Goal: Task Accomplishment & Management: Complete application form

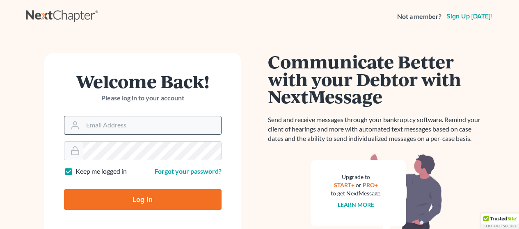
click at [157, 127] on input "Email Address" at bounding box center [152, 126] width 138 height 18
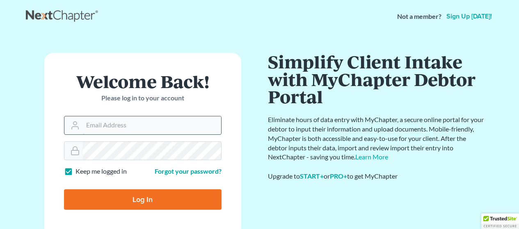
type input "[EMAIL_ADDRESS][DOMAIN_NAME]"
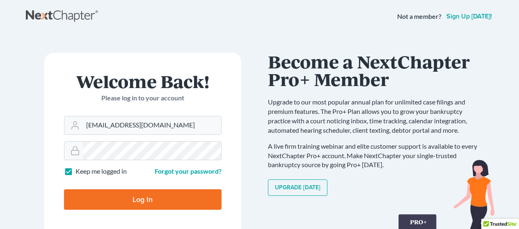
click at [156, 196] on input "Log In" at bounding box center [143, 200] width 158 height 21
type input "Thinking..."
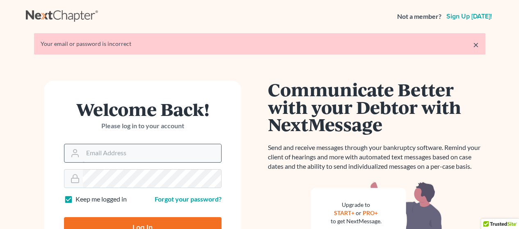
click at [135, 162] on input "Email Address" at bounding box center [152, 153] width 138 height 18
type input "jcarey@bktplaw.com"
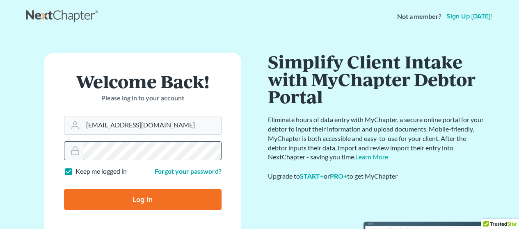
click at [64, 190] on input "Log In" at bounding box center [143, 200] width 158 height 21
type input "Thinking..."
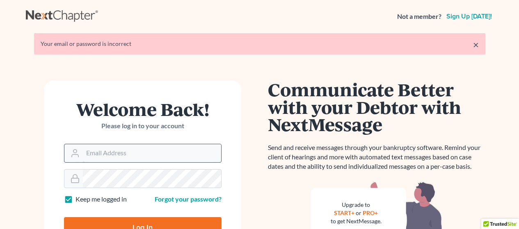
drag, startPoint x: 0, startPoint y: 0, endPoint x: 135, endPoint y: 153, distance: 203.5
click at [135, 153] on input "Email Address" at bounding box center [152, 153] width 138 height 18
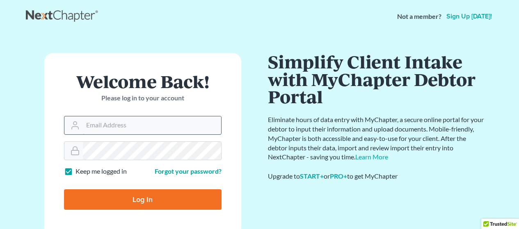
type input "[EMAIL_ADDRESS][DOMAIN_NAME]"
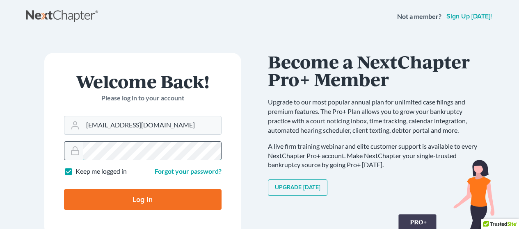
click at [64, 190] on input "Log In" at bounding box center [143, 200] width 158 height 21
type input "Thinking..."
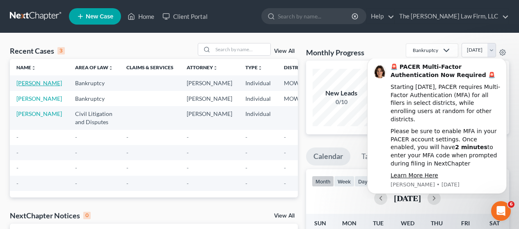
click at [22, 83] on link "Williams, Edward" at bounding box center [39, 83] width 46 height 7
select select "10"
select select "6"
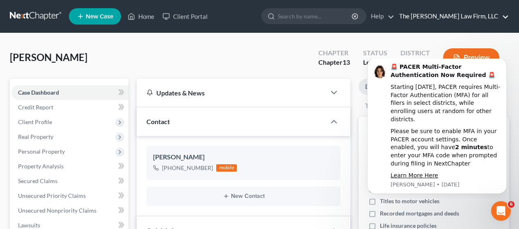
click at [462, 14] on link "The Carey Law Firm, LLC" at bounding box center [452, 16] width 114 height 15
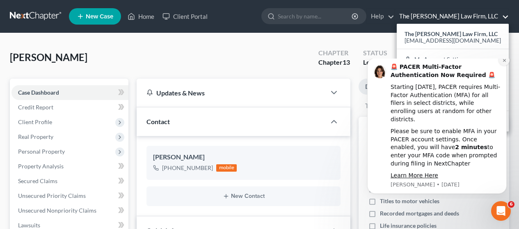
click at [504, 63] on icon "Dismiss notification" at bounding box center [504, 60] width 5 height 5
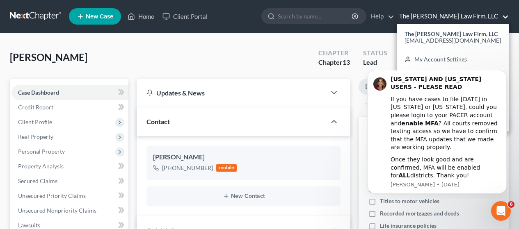
click at [462, 71] on html "COLORADO AND IDAHO USERS - PLEASE READ If you have cases to file today in Color…" at bounding box center [437, 135] width 164 height 128
click at [442, 72] on html "COLORADO AND IDAHO USERS - PLEASE READ If you have cases to file today in Color…" at bounding box center [437, 135] width 164 height 128
click at [502, 78] on button "Dismiss notification" at bounding box center [504, 72] width 11 height 11
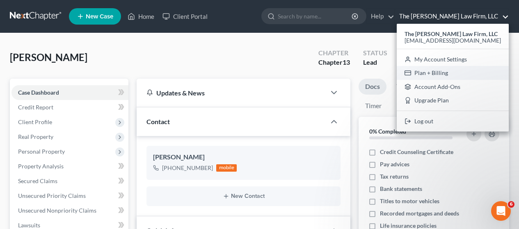
click at [454, 72] on link "Plan + Billing" at bounding box center [453, 73] width 112 height 14
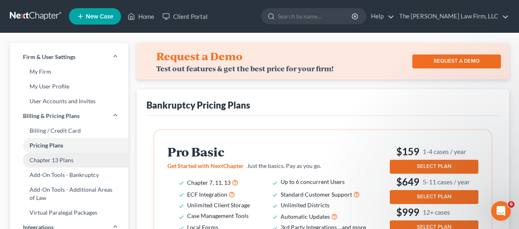
click at [46, 159] on link "Chapter 13 Plans" at bounding box center [69, 160] width 119 height 15
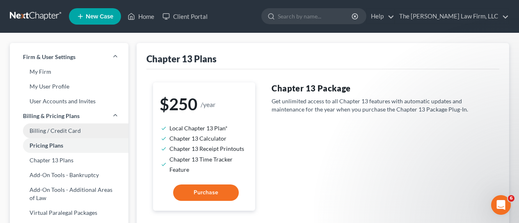
click at [41, 131] on link "Billing / Credit Card" at bounding box center [69, 131] width 119 height 15
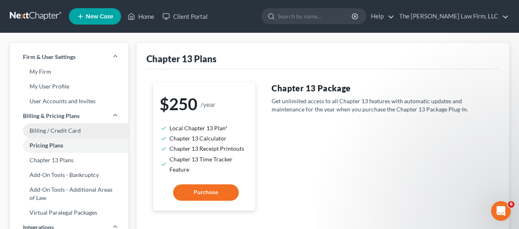
select select "26"
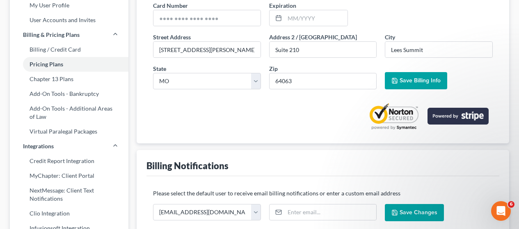
scroll to position [82, 0]
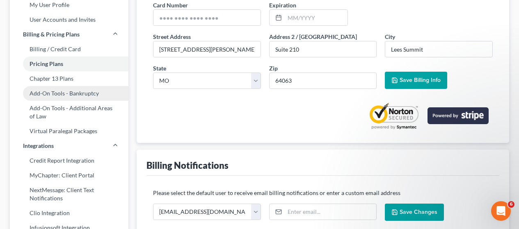
click at [59, 89] on link "Add-On Tools - Bankruptcy" at bounding box center [69, 93] width 119 height 15
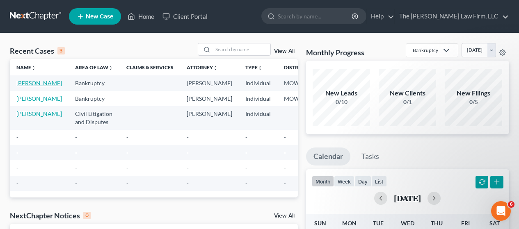
click at [32, 85] on link "Williams, Edward" at bounding box center [39, 83] width 46 height 7
select select "10"
select select "6"
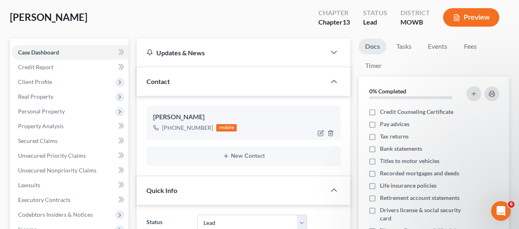
scroll to position [41, 0]
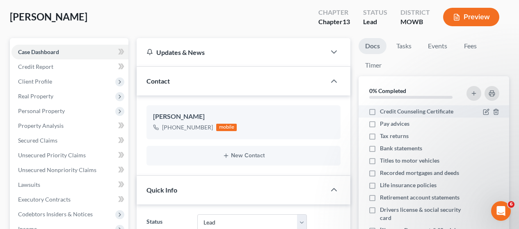
click at [380, 110] on label "Credit Counseling Certificate" at bounding box center [416, 112] width 73 height 8
click at [383, 110] on input "Credit Counseling Certificate" at bounding box center [385, 110] width 5 height 5
checkbox input "true"
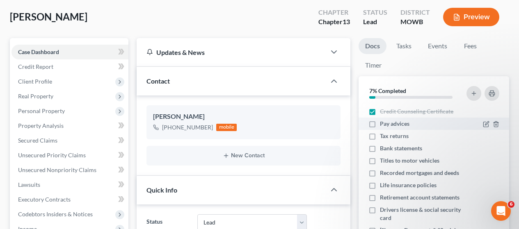
click at [380, 124] on label "Pay advices" at bounding box center [395, 124] width 30 height 8
click at [383, 124] on input "Pay advices" at bounding box center [385, 122] width 5 height 5
checkbox input "true"
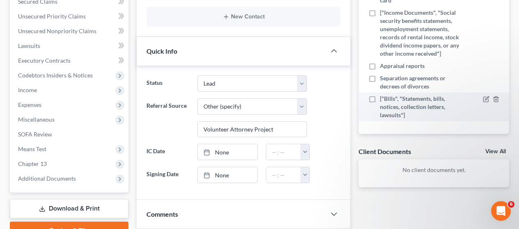
scroll to position [180, 0]
click at [380, 100] on label "["Bills", "Statements, bills, notices, collection letters, lawsuits"]" at bounding box center [422, 107] width 85 height 25
click at [383, 100] on input "["Bills", "Statements, bills, notices, collection letters, lawsuits"]" at bounding box center [385, 97] width 5 height 5
checkbox input "true"
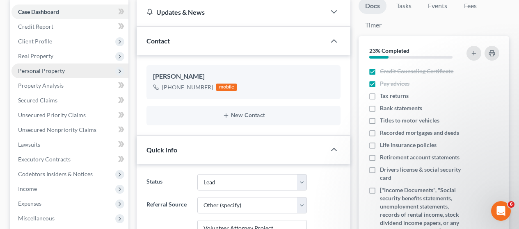
scroll to position [0, 0]
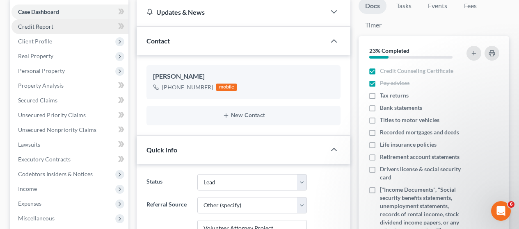
click at [37, 26] on span "Credit Report" at bounding box center [35, 26] width 35 height 7
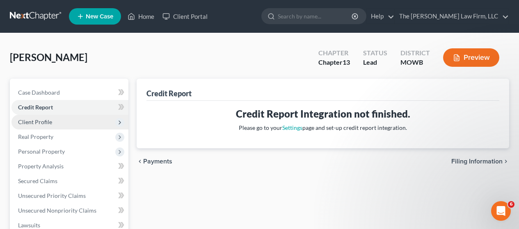
click at [39, 124] on span "Client Profile" at bounding box center [35, 122] width 34 height 7
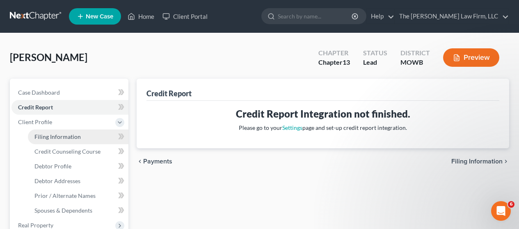
click at [49, 136] on span "Filing Information" at bounding box center [57, 136] width 46 height 7
select select "1"
select select "0"
select select "3"
select select "0"
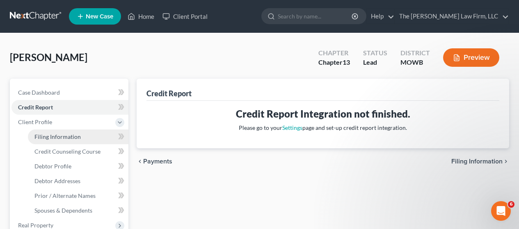
select select "26"
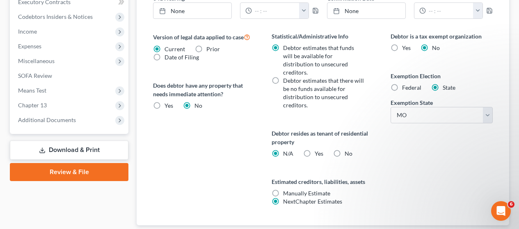
scroll to position [327, 0]
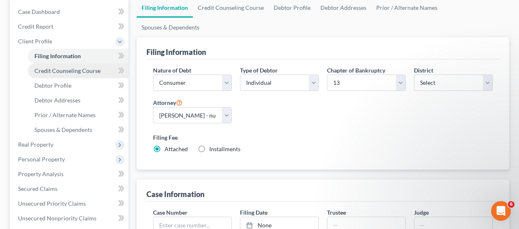
click at [72, 71] on span "Credit Counseling Course" at bounding box center [67, 70] width 66 height 7
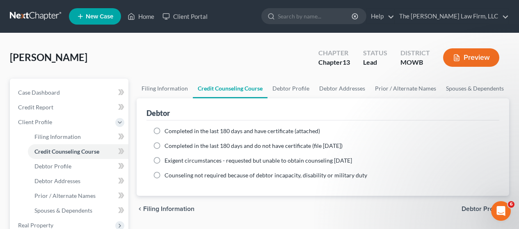
click at [165, 131] on label "Completed in the last 180 days and have certificate (attached)" at bounding box center [243, 131] width 156 height 8
click at [168, 131] on input "Completed in the last 180 days and have certificate (attached)" at bounding box center [170, 129] width 5 height 5
radio input "true"
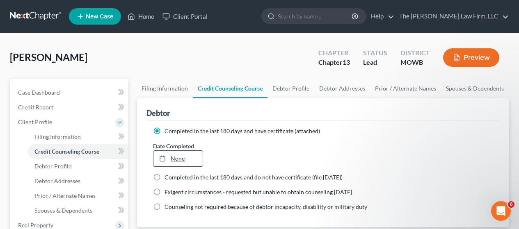
click at [194, 161] on link "None" at bounding box center [177, 159] width 49 height 16
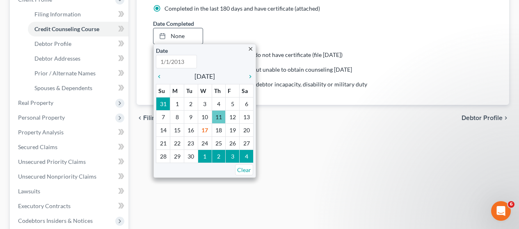
scroll to position [123, 0]
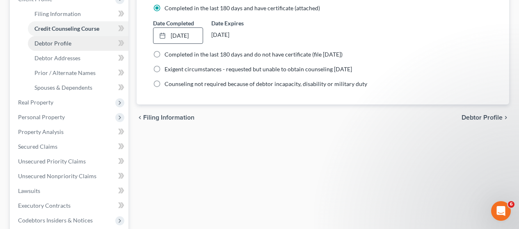
click at [83, 46] on link "Debtor Profile" at bounding box center [78, 43] width 101 height 15
select select "0"
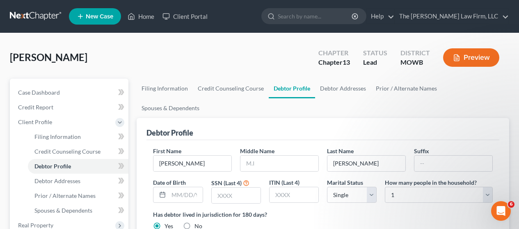
scroll to position [41, 0]
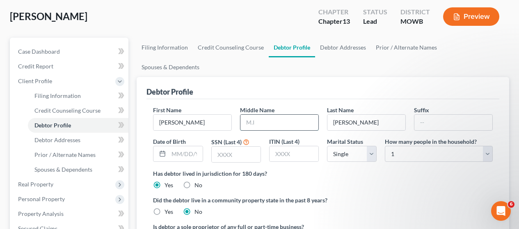
click at [276, 115] on input "text" at bounding box center [279, 123] width 78 height 16
type input "D"
type input "Sr."
click at [175, 147] on input "text" at bounding box center [186, 155] width 34 height 16
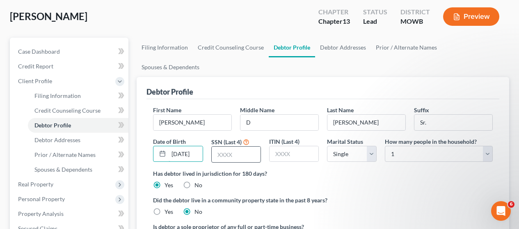
type input "04/13/1961"
click at [235, 147] on input "text" at bounding box center [236, 155] width 49 height 16
type input "7507"
click at [373, 146] on select "Select Single Married Separated Divorced Widowed" at bounding box center [352, 154] width 50 height 16
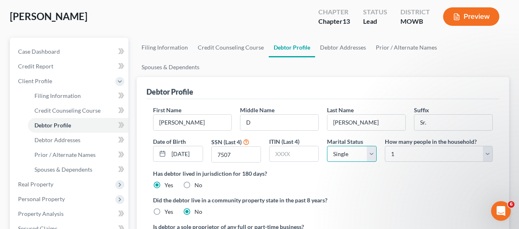
select select "1"
click at [327, 146] on select "Select Single Married Separated Divorced Widowed" at bounding box center [352, 154] width 50 height 16
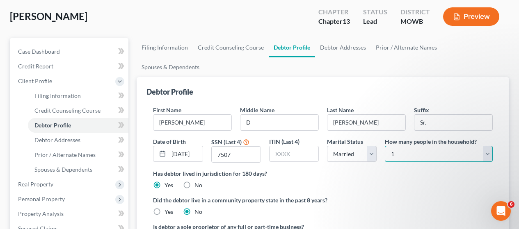
click at [485, 146] on select "Select 1 2 3 4 5 6 7 8 9 10 11 12 13 14 15 16 17 18 19 20" at bounding box center [439, 154] width 108 height 16
select select "1"
click at [385, 146] on select "Select 1 2 3 4 5 6 7 8 9 10 11 12 13 14 15 16 17 18 19 20" at bounding box center [439, 154] width 108 height 16
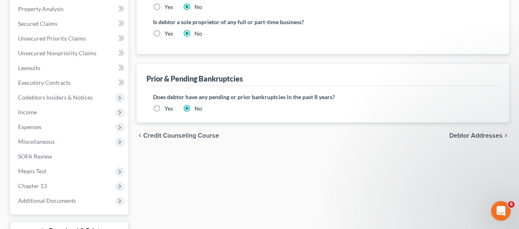
scroll to position [247, 0]
click at [459, 132] on span "Debtor Addresses" at bounding box center [475, 135] width 53 height 7
select select "0"
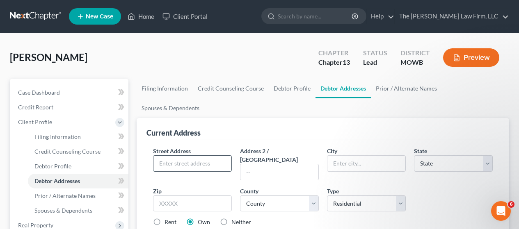
click at [203, 156] on input "text" at bounding box center [192, 164] width 78 height 16
type input "12805 13th Stgreet"
type input "a"
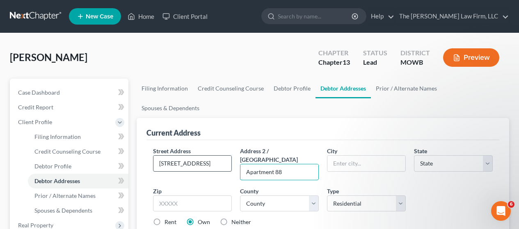
type input "Apartment 88"
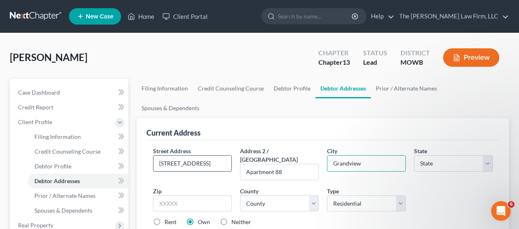
type input "Grandview"
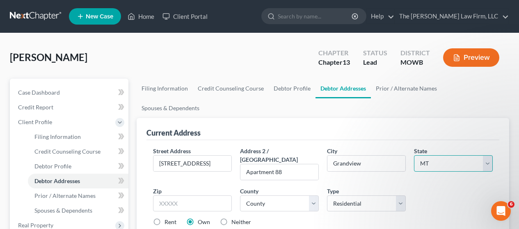
click at [485, 156] on select "State AL AK AR AZ CA CO CT DE DC FL GA GU HI ID IL IN IA KS KY LA ME MD MA MI M…" at bounding box center [453, 164] width 79 height 16
click at [414, 156] on select "State AL AK AR AZ CA CO CT DE DC FL GA GU HI ID IL IN IA KS KY LA ME MD MA MI M…" at bounding box center [453, 164] width 79 height 16
click at [487, 156] on select "State AL AK AR AZ CA CO CT DE DC FL GA GU HI ID IL IN IA KS KY LA ME MD MA MI M…" at bounding box center [453, 164] width 79 height 16
select select "26"
click at [414, 156] on select "State AL AK AR AZ CA CO CT DE DC FL GA GU HI ID IL IN IA KS KY LA ME MD MA MI M…" at bounding box center [453, 164] width 79 height 16
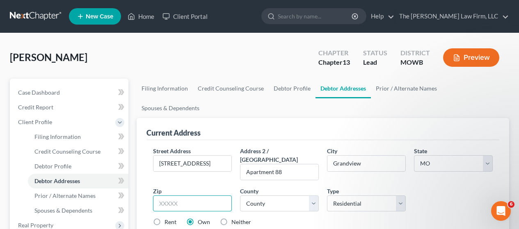
click at [203, 196] on input "text" at bounding box center [192, 204] width 79 height 16
type input "64030"
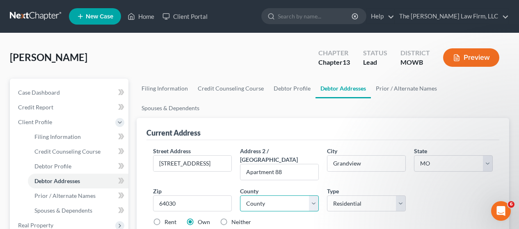
click at [316, 196] on select "County Adair County Andrew County Atchison County Audrain County Barry County B…" at bounding box center [279, 204] width 79 height 16
select select "47"
click at [240, 196] on select "County Adair County Andrew County Atchison County Audrain County Barry County B…" at bounding box center [279, 204] width 79 height 16
click at [165, 218] on label "Rent" at bounding box center [171, 222] width 12 height 8
click at [168, 218] on input "Rent" at bounding box center [170, 220] width 5 height 5
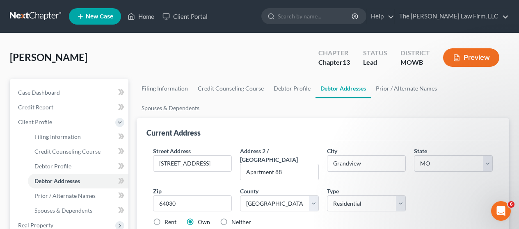
radio input "true"
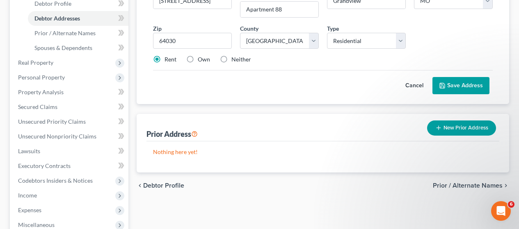
scroll to position [163, 0]
click at [451, 77] on button "Save Address" at bounding box center [461, 85] width 57 height 17
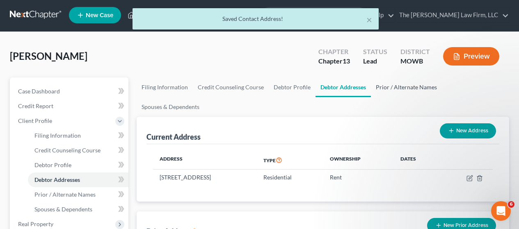
scroll to position [0, 0]
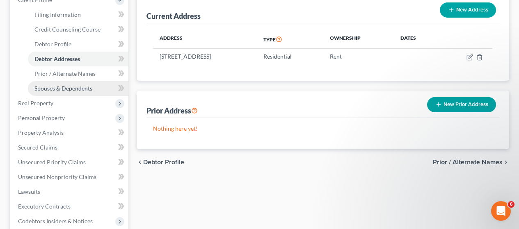
click at [86, 89] on span "Spouses & Dependents" at bounding box center [63, 88] width 58 height 7
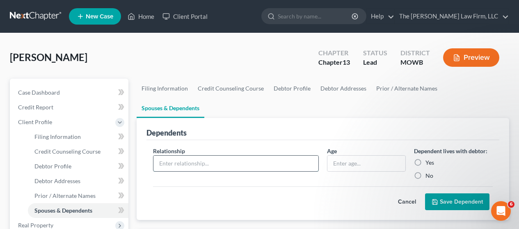
click at [194, 156] on input "text" at bounding box center [235, 164] width 165 height 16
type input "S"
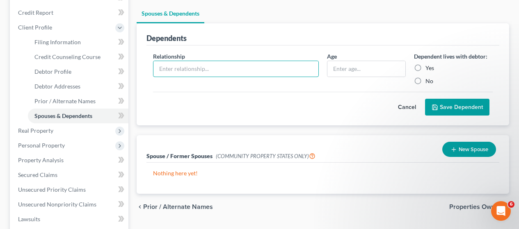
scroll to position [95, 0]
click at [454, 148] on line "button" at bounding box center [454, 150] width 0 height 4
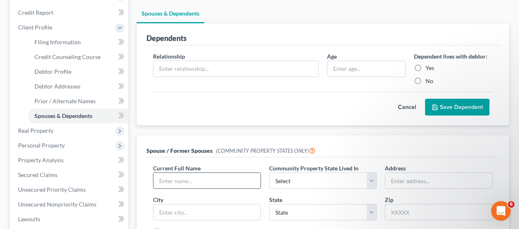
click at [227, 173] on input "text" at bounding box center [206, 181] width 107 height 16
type input "Angela A Williams"
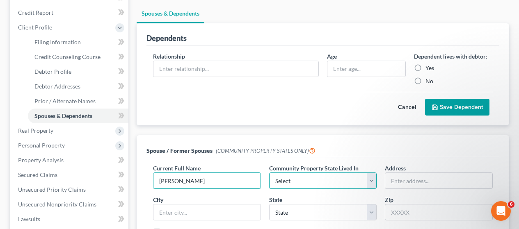
click at [368, 173] on select "Select AZ CA GU ID LA NV NM PR TX WA WI" at bounding box center [323, 181] width 108 height 16
click at [375, 173] on select "Select AZ CA GU ID LA NV NM PR TX WA WI" at bounding box center [323, 181] width 108 height 16
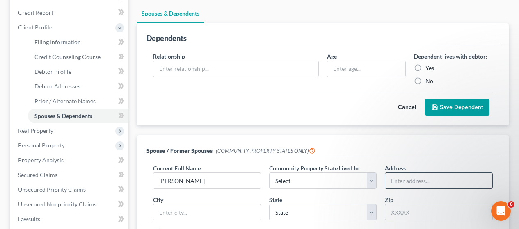
click at [394, 173] on input "text" at bounding box center [438, 181] width 107 height 16
type input "12805 13th Street, Apartment 88"
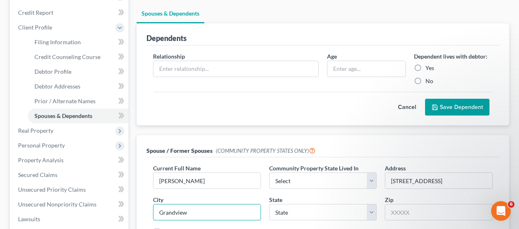
type input "Grandview"
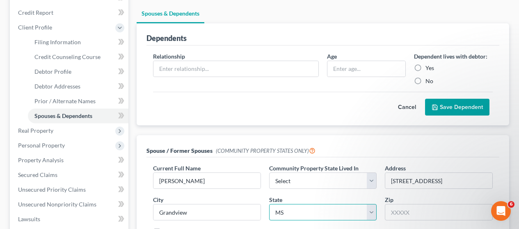
select select "26"
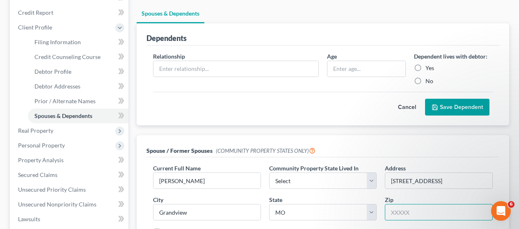
click at [416, 204] on input "text" at bounding box center [439, 212] width 108 height 16
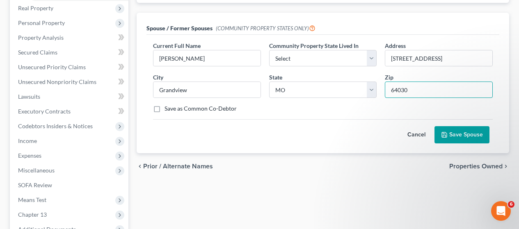
scroll to position [218, 0]
type input "64030"
click at [165, 104] on label "Save as Common Co-Debtor" at bounding box center [201, 108] width 72 height 8
click at [168, 104] on input "Save as Common Co-Debtor" at bounding box center [170, 106] width 5 height 5
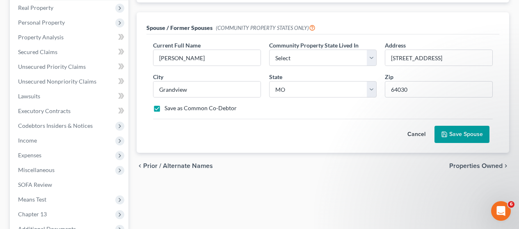
click at [165, 104] on label "Save as Common Co-Debtor" at bounding box center [201, 108] width 72 height 8
click at [168, 104] on input "Save as Common Co-Debtor" at bounding box center [170, 106] width 5 height 5
checkbox input "false"
click at [463, 126] on button "Save Spouse" at bounding box center [462, 134] width 55 height 17
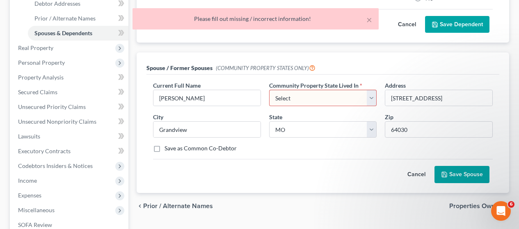
scroll to position [177, 0]
click at [373, 90] on select "Select AZ CA GU ID LA NV NM PR TX WA WI" at bounding box center [323, 98] width 108 height 16
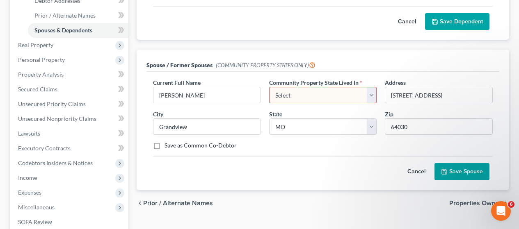
scroll to position [181, 0]
click at [373, 87] on select "Select AZ CA GU ID LA NV NM PR TX WA WI" at bounding box center [323, 95] width 108 height 16
click at [310, 87] on select "Select AZ CA GU ID LA NV NM PR TX WA WI" at bounding box center [323, 95] width 108 height 16
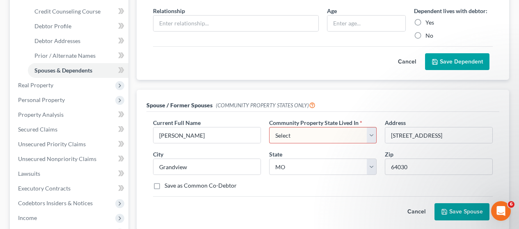
scroll to position [140, 0]
click at [410, 204] on button "Cancel" at bounding box center [416, 212] width 36 height 16
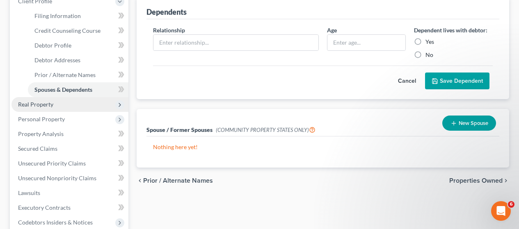
scroll to position [121, 0]
click at [24, 104] on span "Real Property" at bounding box center [35, 104] width 35 height 7
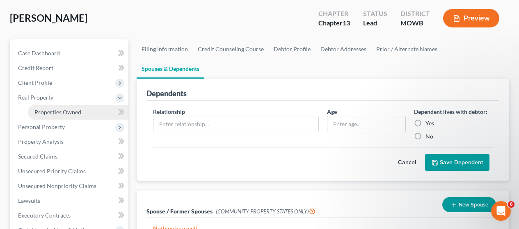
click at [71, 108] on link "Properties Owned" at bounding box center [78, 112] width 101 height 15
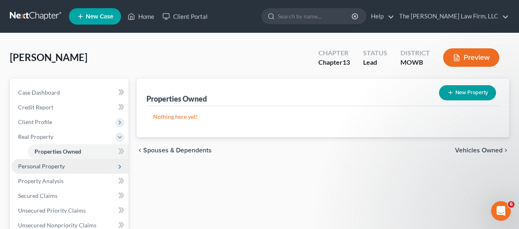
click at [55, 167] on span "Personal Property" at bounding box center [41, 166] width 47 height 7
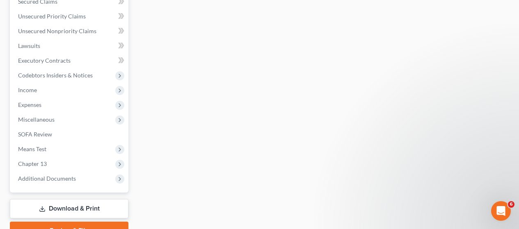
scroll to position [328, 0]
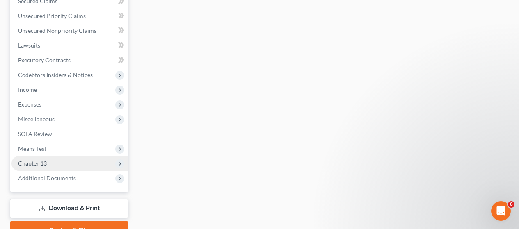
click at [62, 161] on span "Chapter 13" at bounding box center [69, 163] width 117 height 15
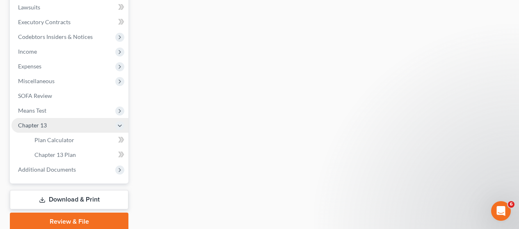
scroll to position [180, 0]
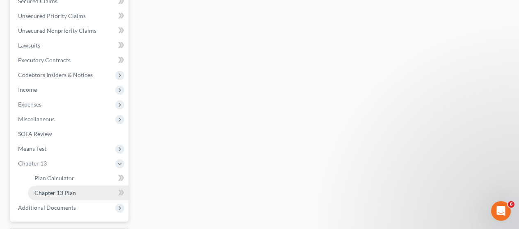
click at [52, 195] on span "Chapter 13 Plan" at bounding box center [54, 193] width 41 height 7
